Goal: Task Accomplishment & Management: Manage account settings

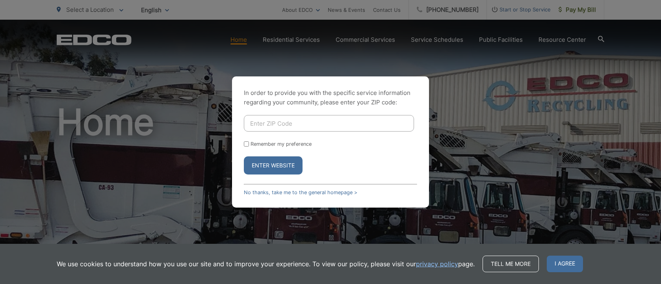
click at [306, 37] on div "In order to provide you with the specific service information regarding your co…" at bounding box center [330, 142] width 661 height 284
click at [305, 39] on div "In order to provide you with the specific service information regarding your co…" at bounding box center [330, 142] width 661 height 284
click at [279, 123] on input "Enter ZIP Code" at bounding box center [329, 123] width 170 height 17
type input "92025"
click at [244, 156] on button "Enter Website" at bounding box center [273, 165] width 59 height 18
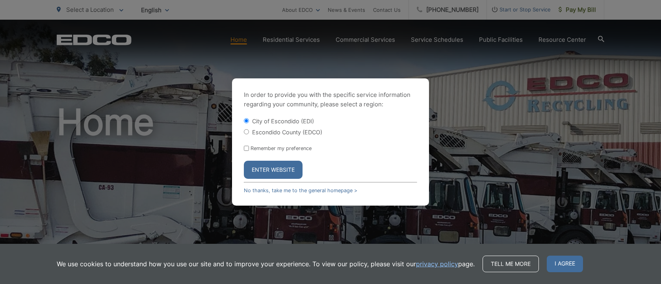
click at [245, 132] on input "Escondido County (EDCO)" at bounding box center [246, 131] width 5 height 5
radio input "true"
click at [276, 172] on button "Enter Website" at bounding box center [273, 170] width 59 height 18
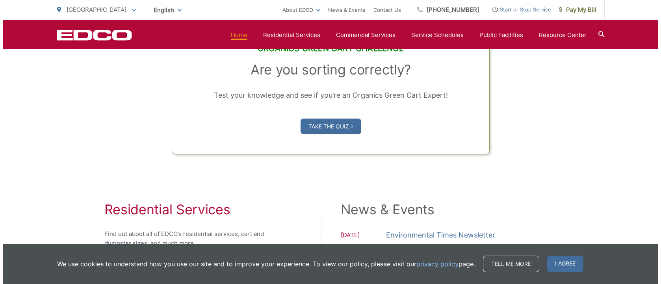
scroll to position [727, 0]
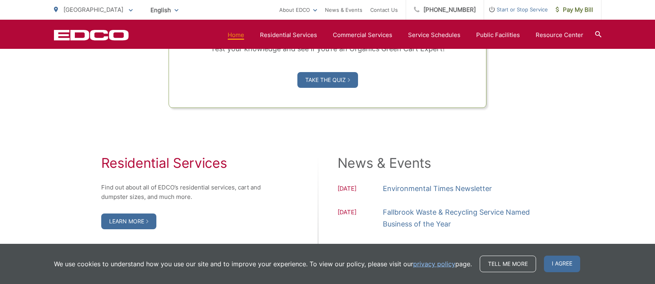
click at [516, 11] on span "Start or Stop Service" at bounding box center [516, 9] width 64 height 9
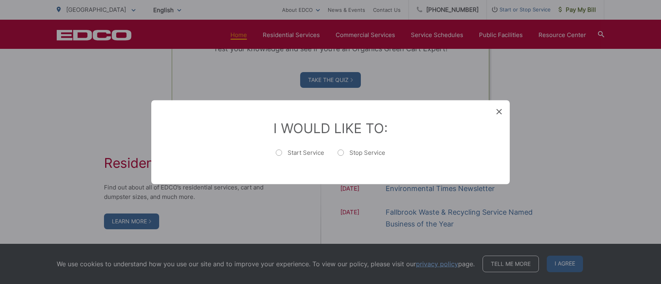
click at [340, 149] on label "Stop Service" at bounding box center [362, 156] width 48 height 16
radio input "true"
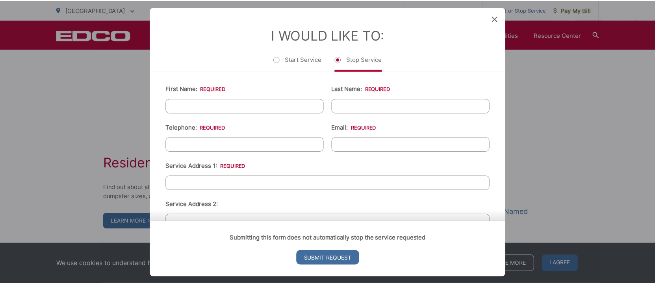
scroll to position [0, 0]
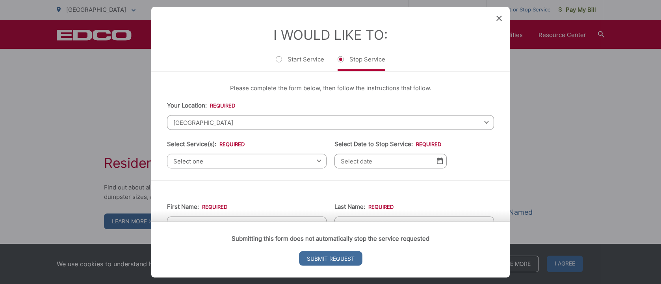
click at [500, 15] on icon at bounding box center [499, 18] width 6 height 6
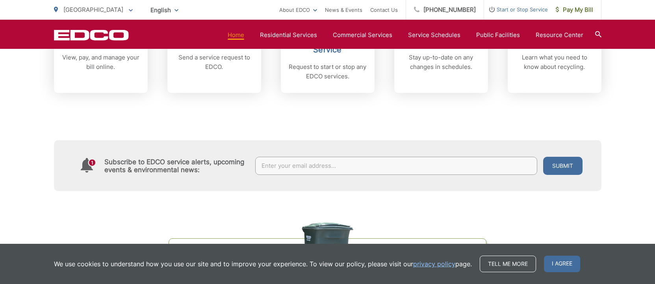
scroll to position [275, 0]
